Goal: Task Accomplishment & Management: Manage account settings

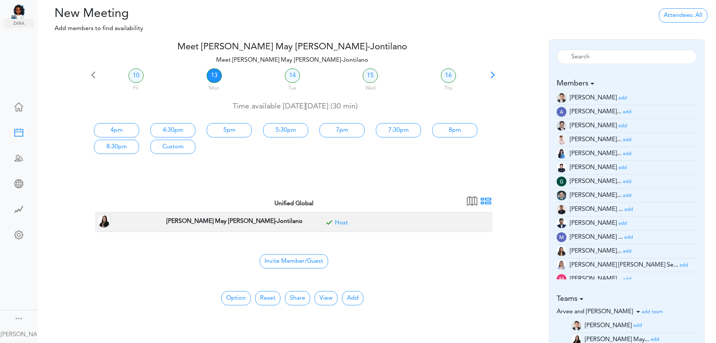
click at [221, 82] on div "Mon" at bounding box center [214, 87] width 77 height 11
click at [218, 81] on link "13" at bounding box center [214, 75] width 15 height 14
click at [296, 80] on link "14" at bounding box center [292, 75] width 15 height 14
click at [216, 80] on link "13" at bounding box center [214, 75] width 15 height 14
click at [339, 82] on div "Wed" at bounding box center [370, 87] width 77 height 11
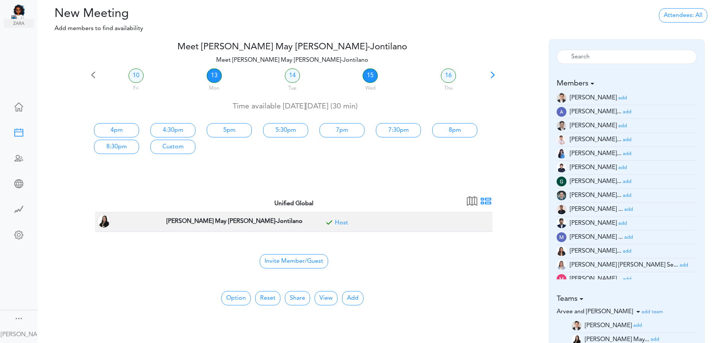
click at [373, 81] on link "15" at bounding box center [370, 75] width 15 height 14
click at [18, 179] on div at bounding box center [19, 183] width 30 height 8
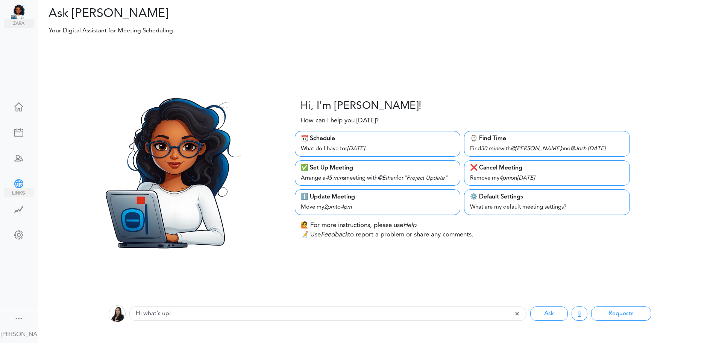
click at [20, 179] on div at bounding box center [19, 183] width 30 height 8
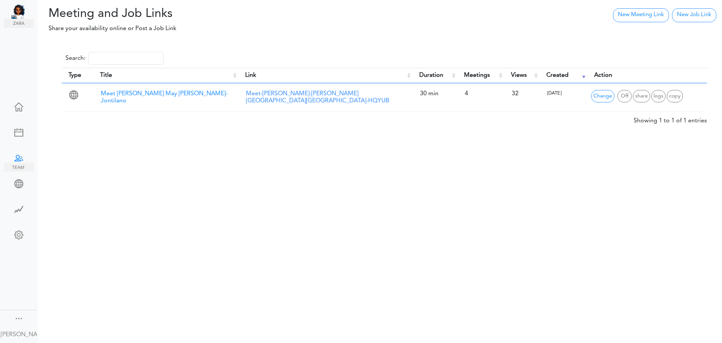
click at [18, 153] on div at bounding box center [19, 157] width 30 height 8
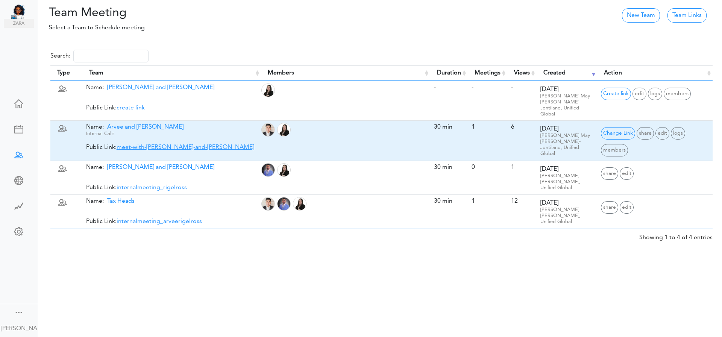
click at [139, 144] on link "meet-with-arvee-and-ross" at bounding box center [186, 147] width 138 height 6
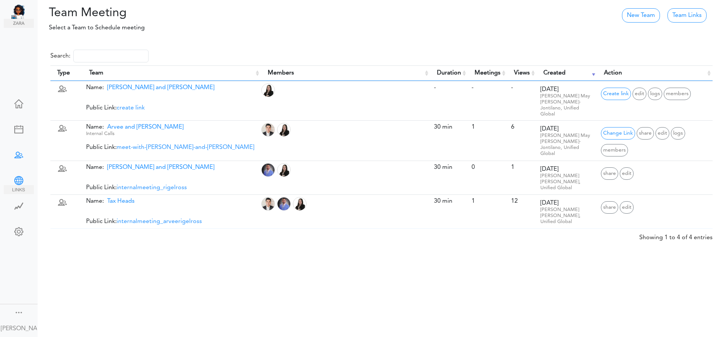
click at [20, 179] on div at bounding box center [19, 180] width 30 height 8
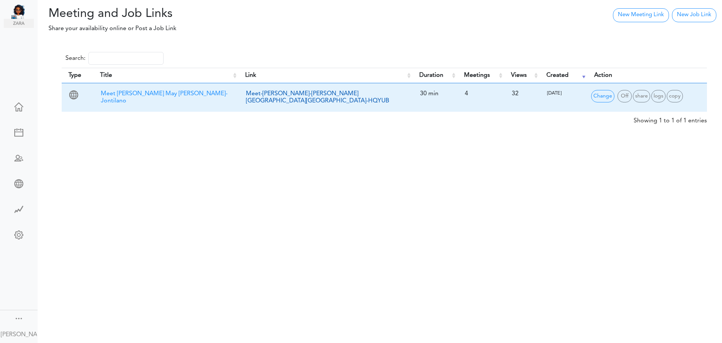
click at [312, 93] on link "Meet-Rosselle-May-Mendoza-Jontilano-HQYUB" at bounding box center [317, 97] width 143 height 13
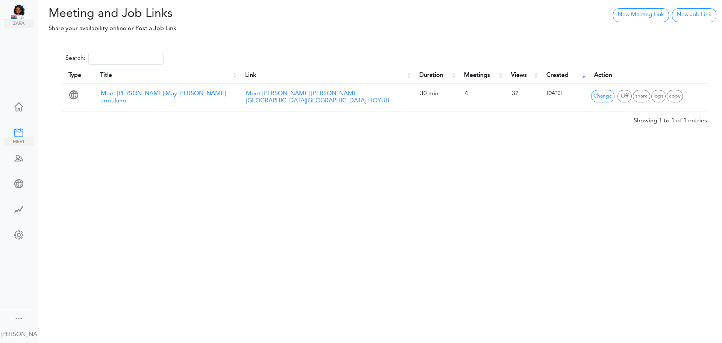
click at [20, 129] on div at bounding box center [19, 132] width 30 height 8
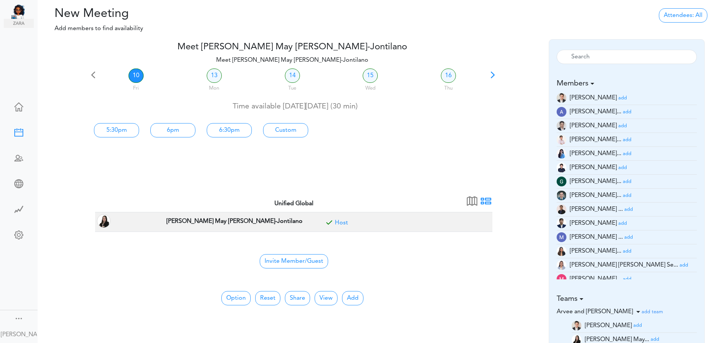
click at [20, 110] on link at bounding box center [19, 108] width 30 height 18
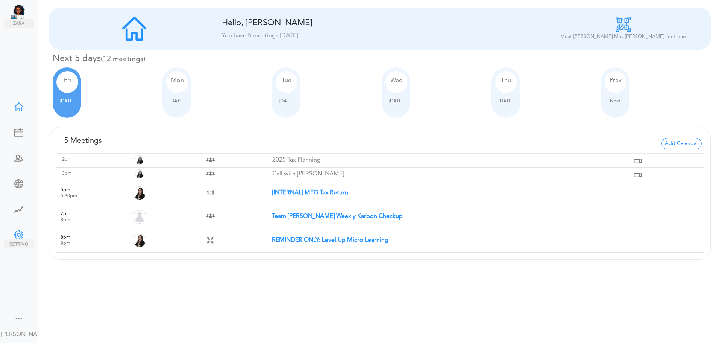
click at [18, 230] on div at bounding box center [19, 234] width 30 height 8
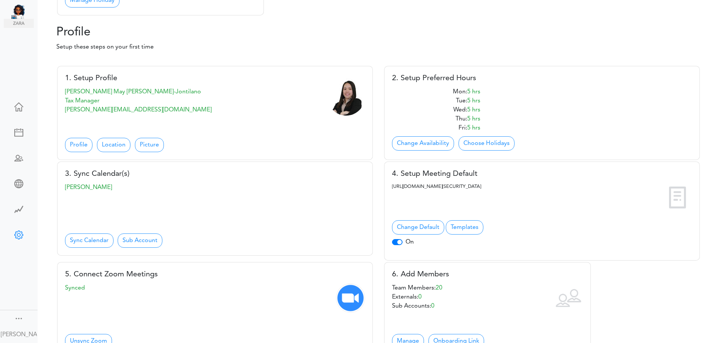
scroll to position [263, 0]
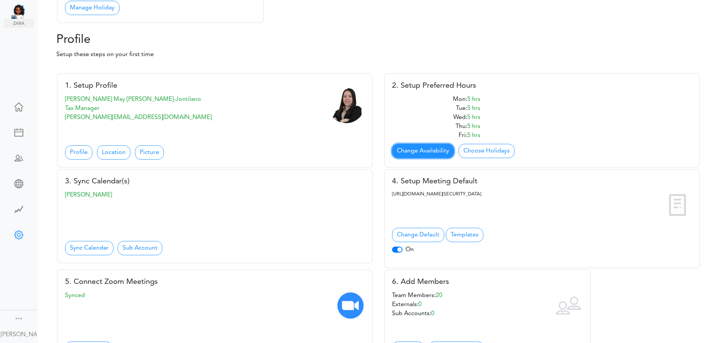
click at [402, 152] on link "Change Availability" at bounding box center [423, 151] width 62 height 14
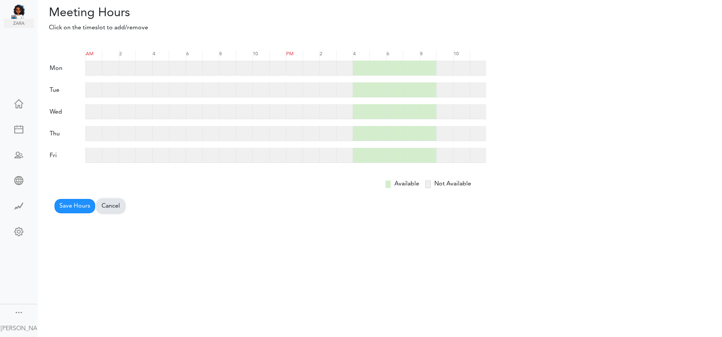
click at [115, 201] on link "Cancel" at bounding box center [111, 206] width 28 height 14
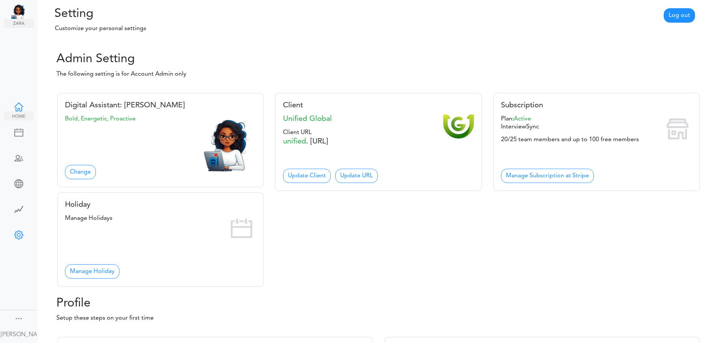
click at [18, 105] on div at bounding box center [19, 106] width 30 height 8
